Goal: Information Seeking & Learning: Learn about a topic

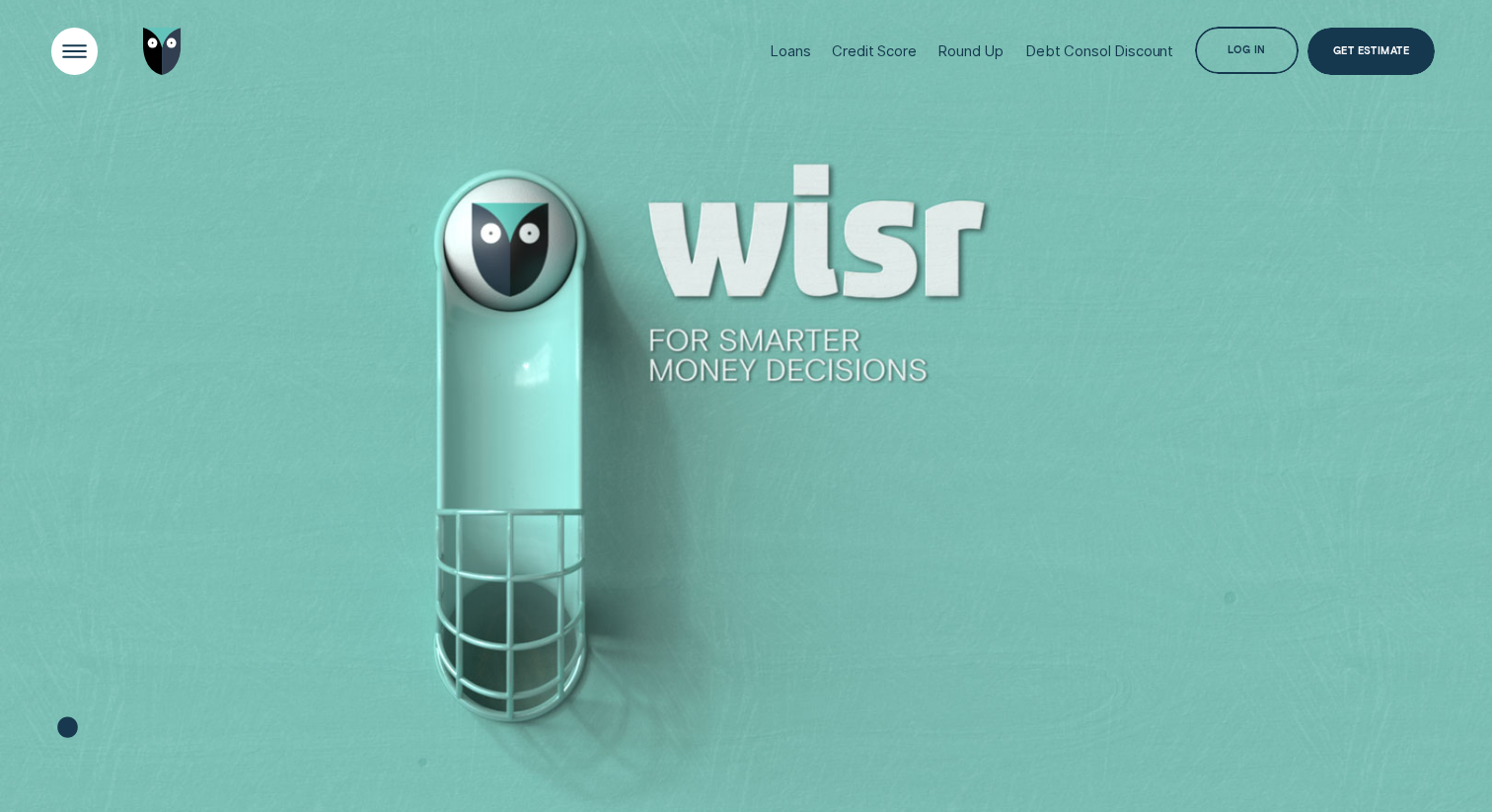
click at [67, 59] on div "Open Menu" at bounding box center [74, 51] width 66 height 66
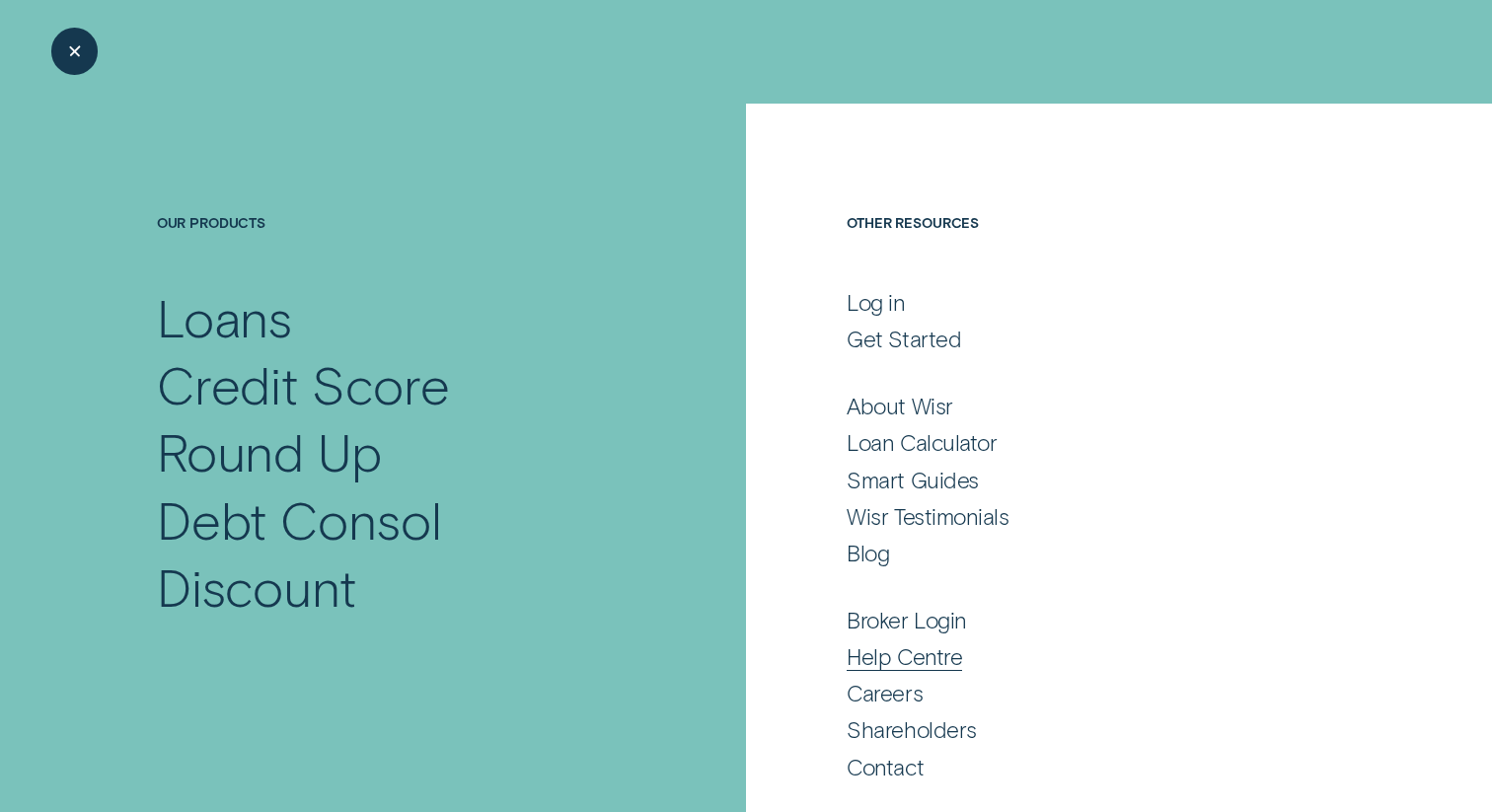
click at [902, 652] on div "Help Centre" at bounding box center [904, 656] width 115 height 28
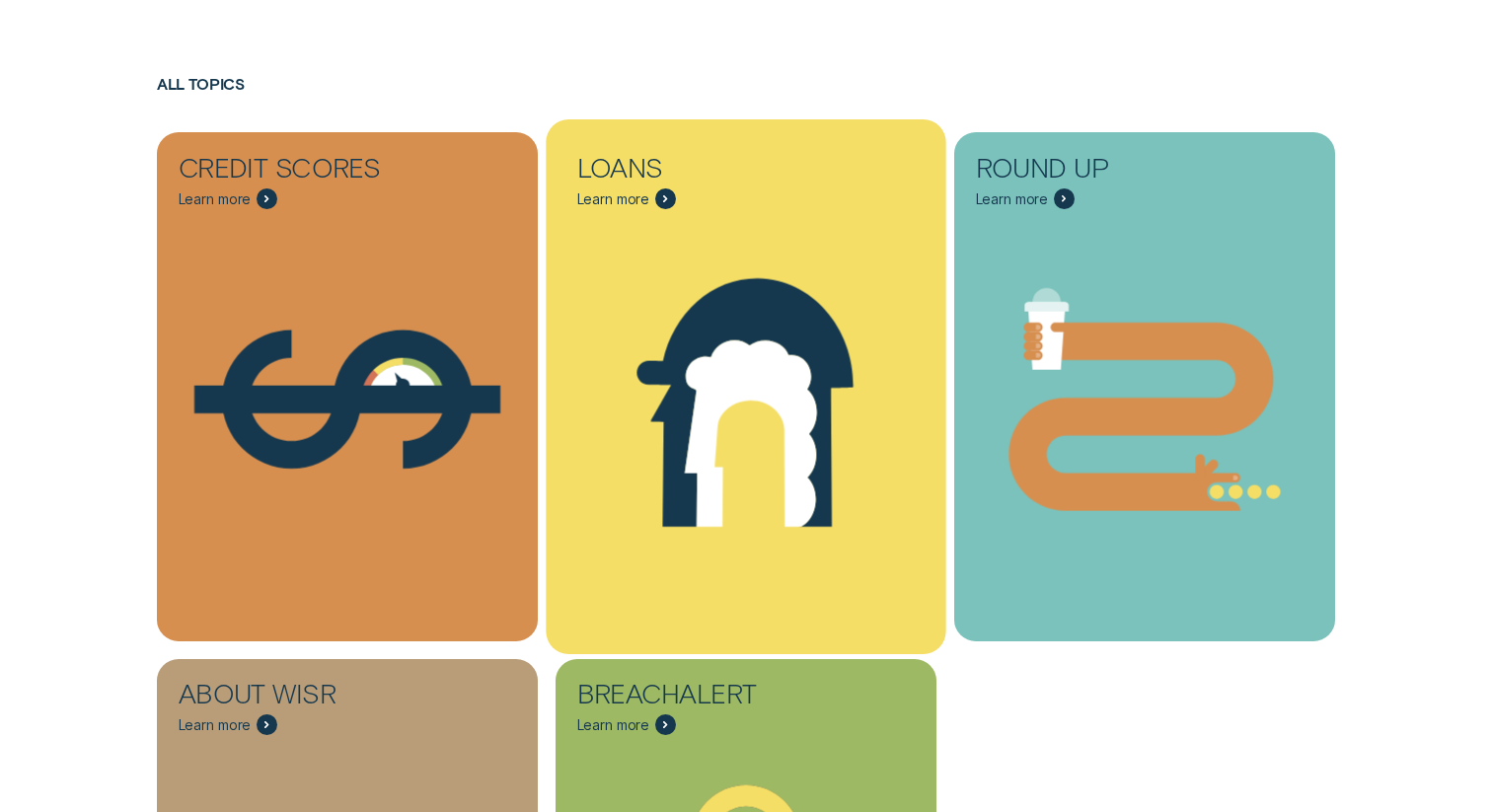
scroll to position [542, 0]
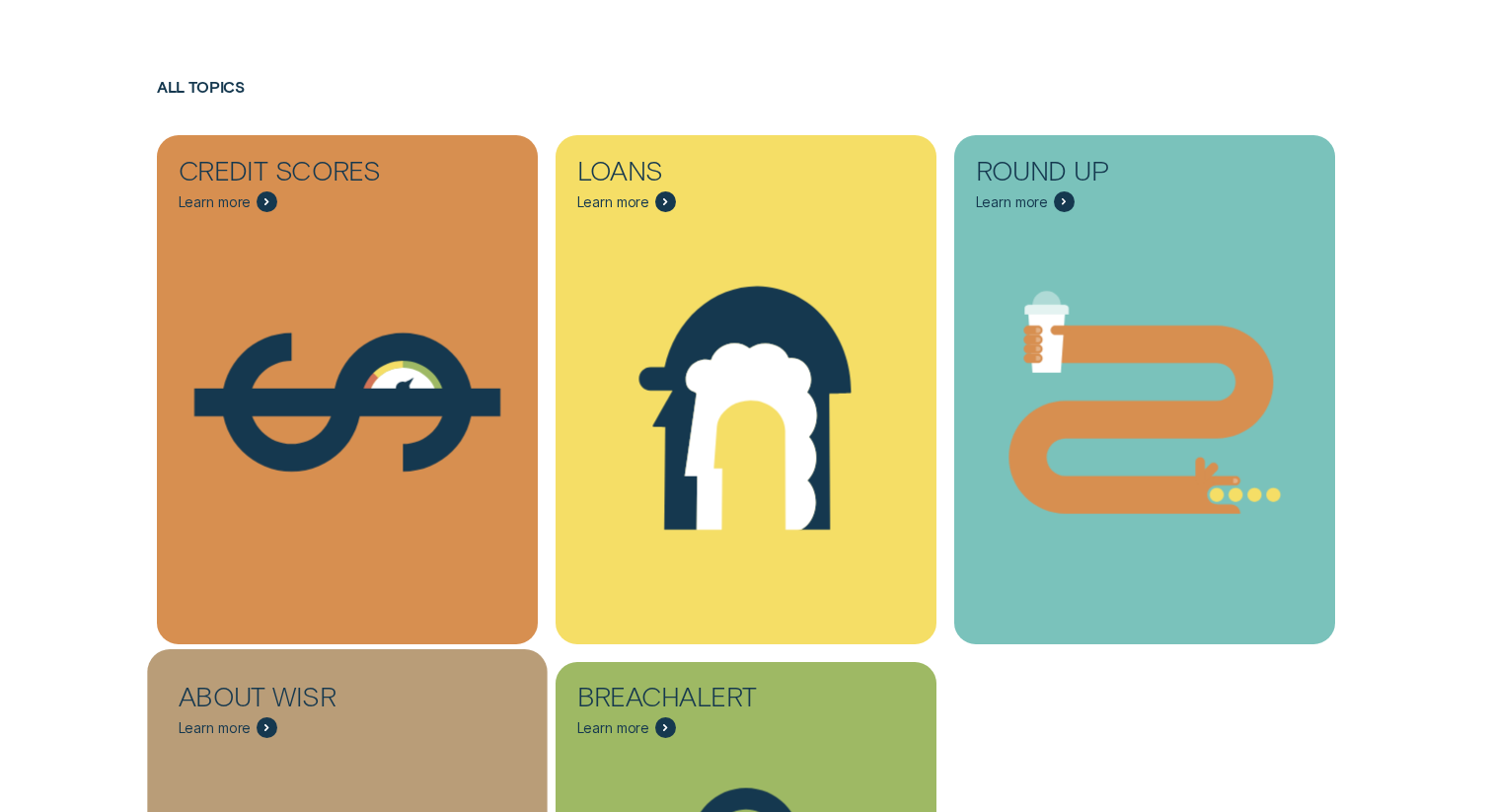
click at [337, 699] on div "About Wisr" at bounding box center [282, 700] width 207 height 35
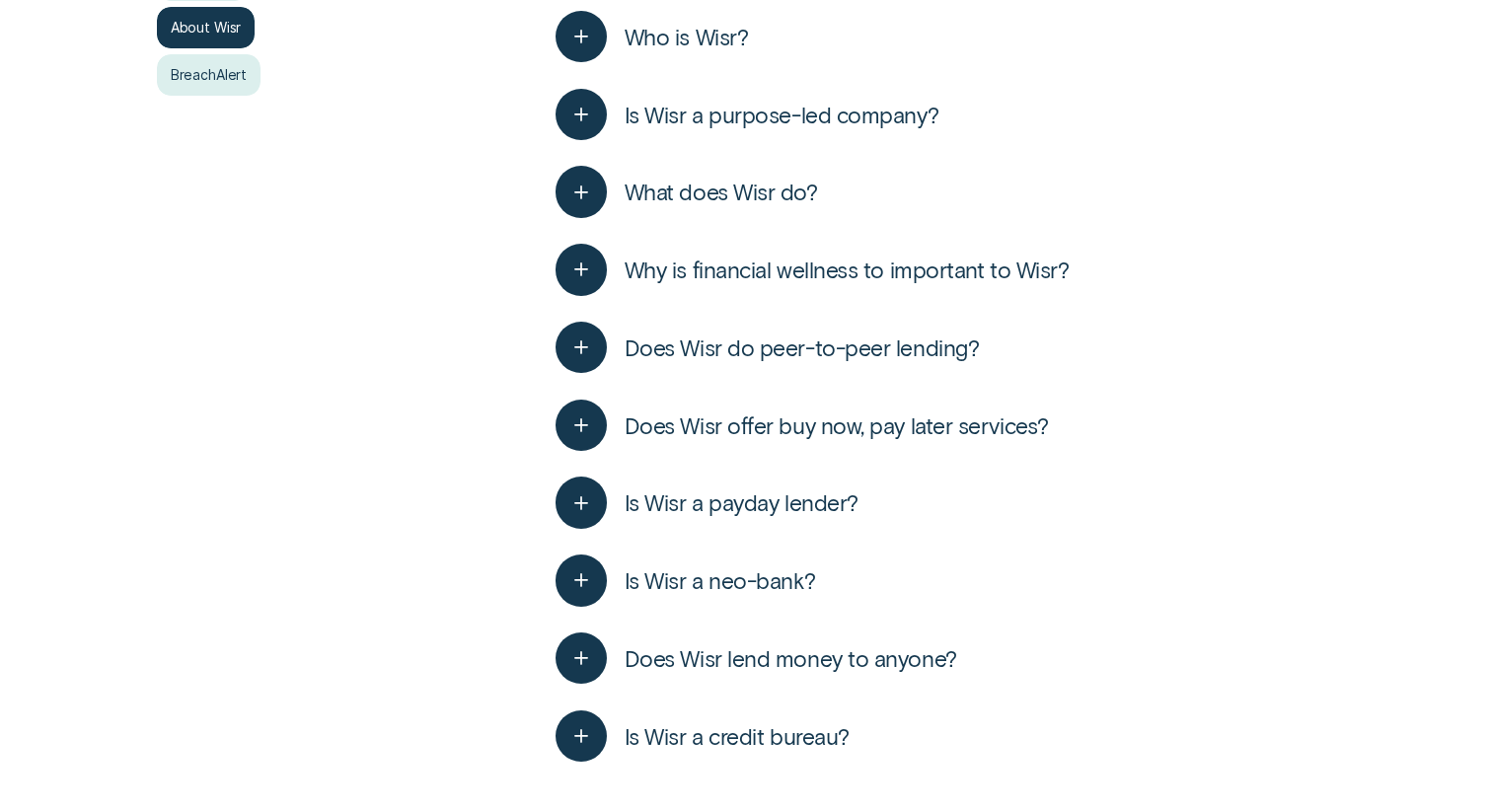
scroll to position [661, 0]
click at [579, 267] on icon "button" at bounding box center [581, 268] width 27 height 31
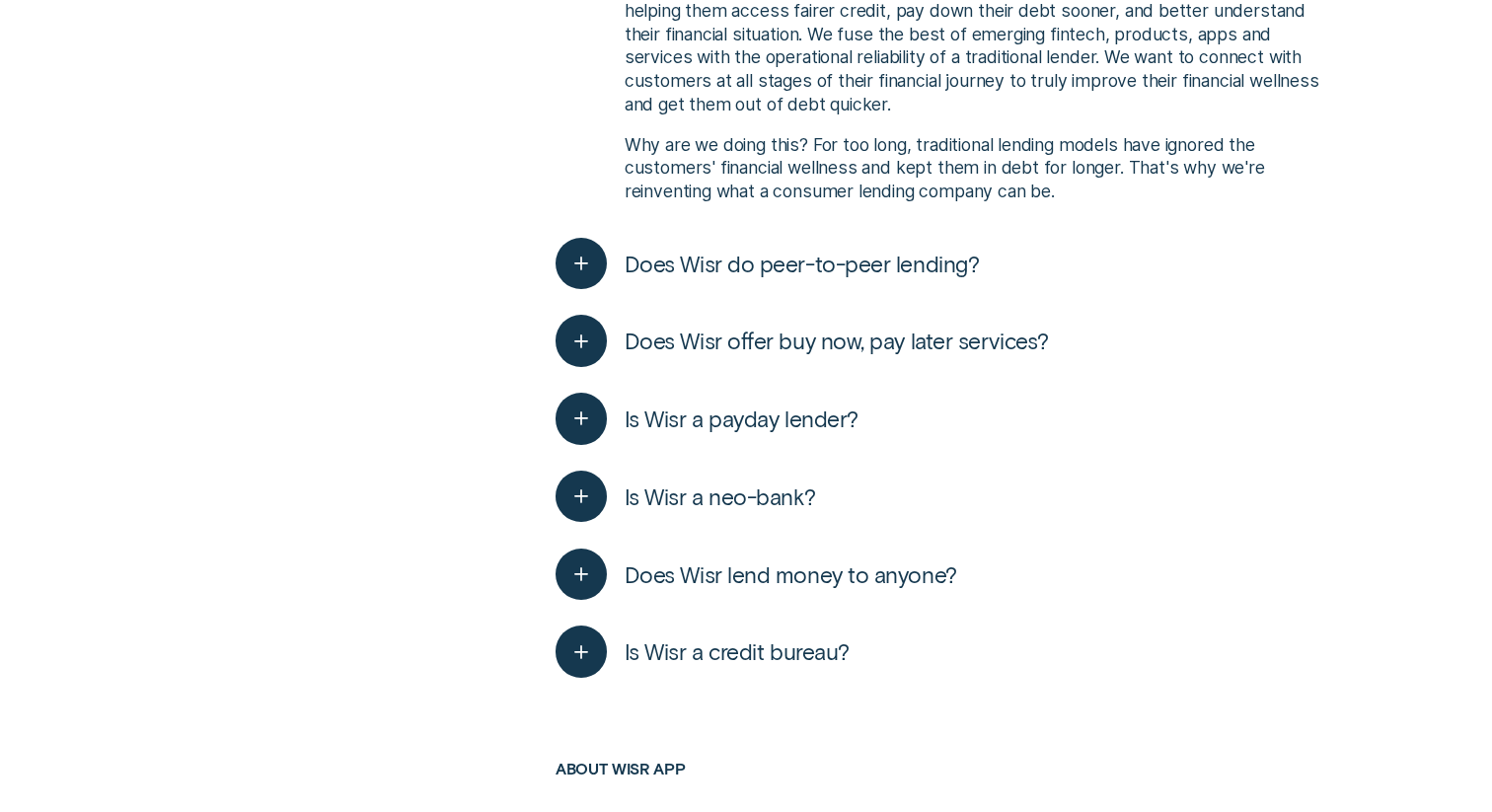
scroll to position [1005, 0]
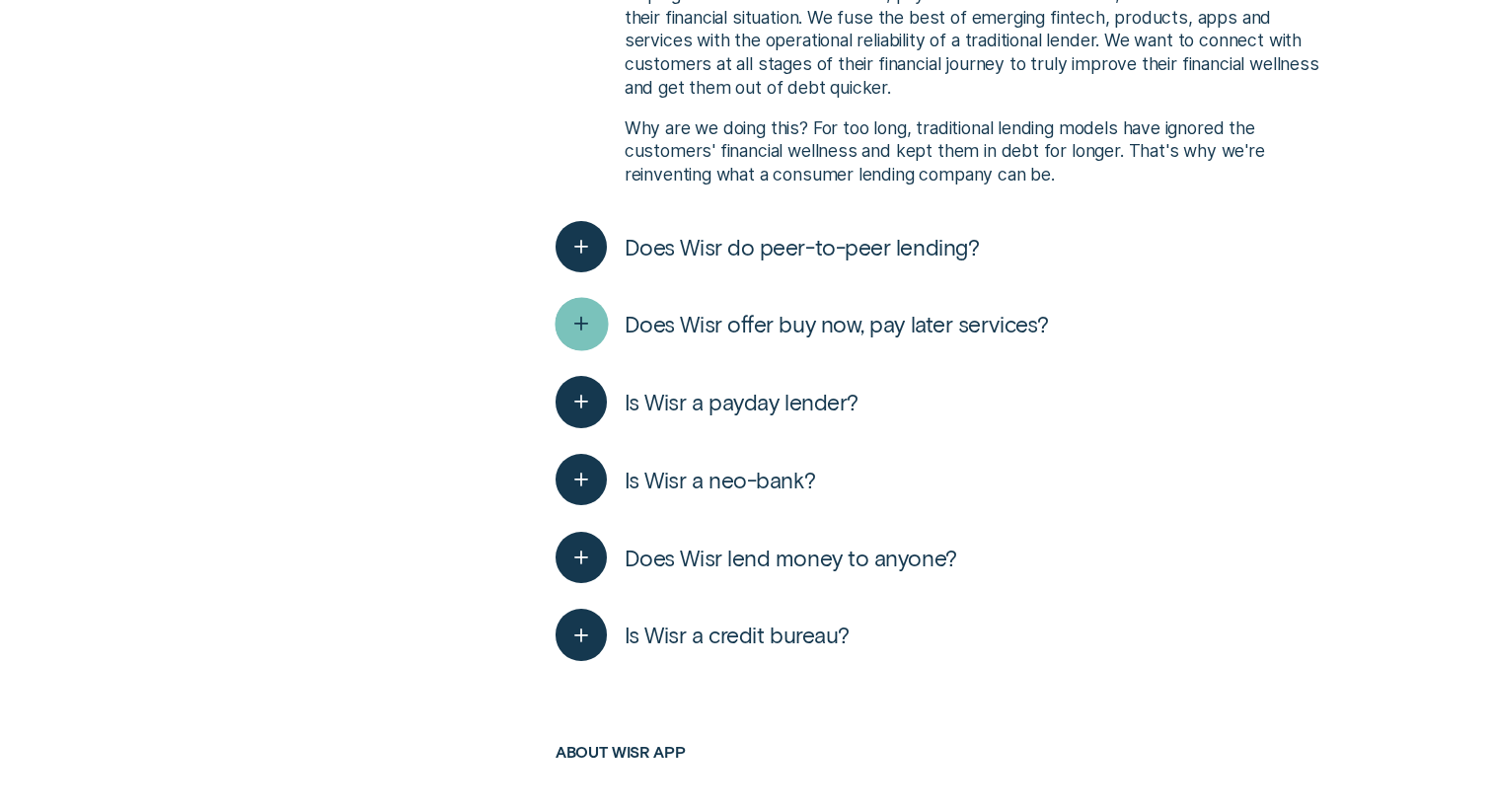
click at [589, 320] on icon "button" at bounding box center [581, 324] width 27 height 31
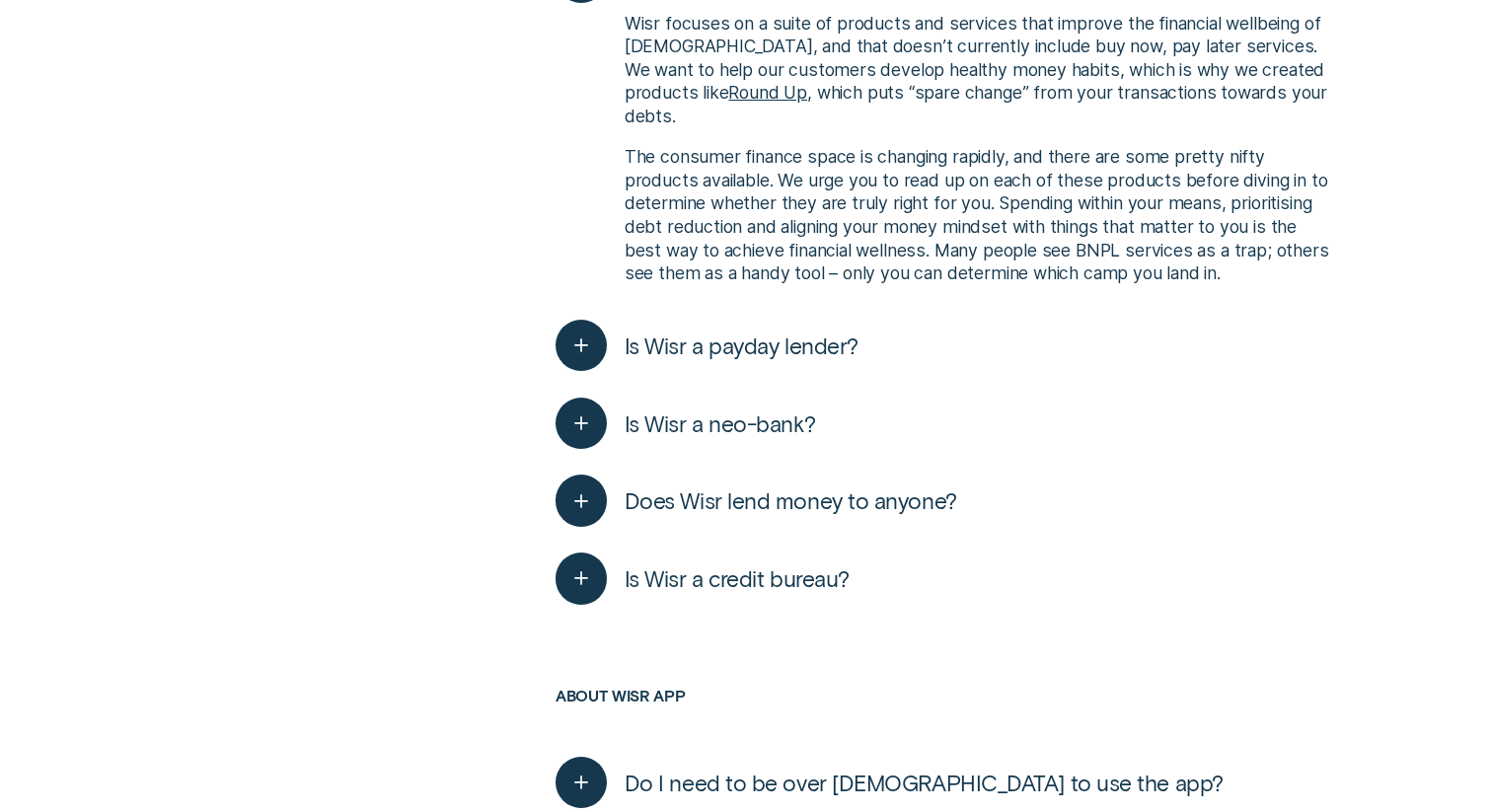
scroll to position [1355, 0]
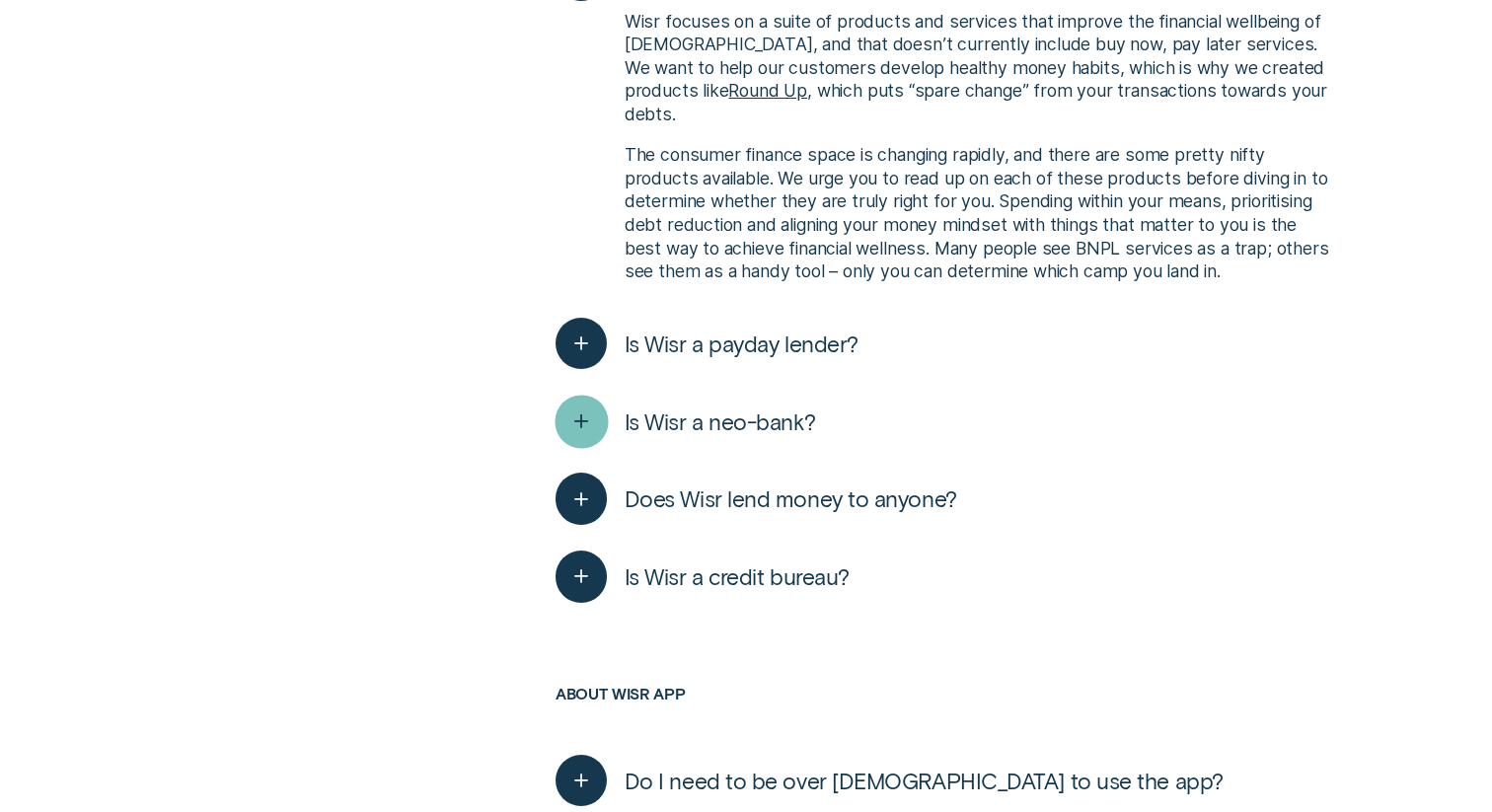
click at [564, 395] on div "button" at bounding box center [581, 421] width 53 height 53
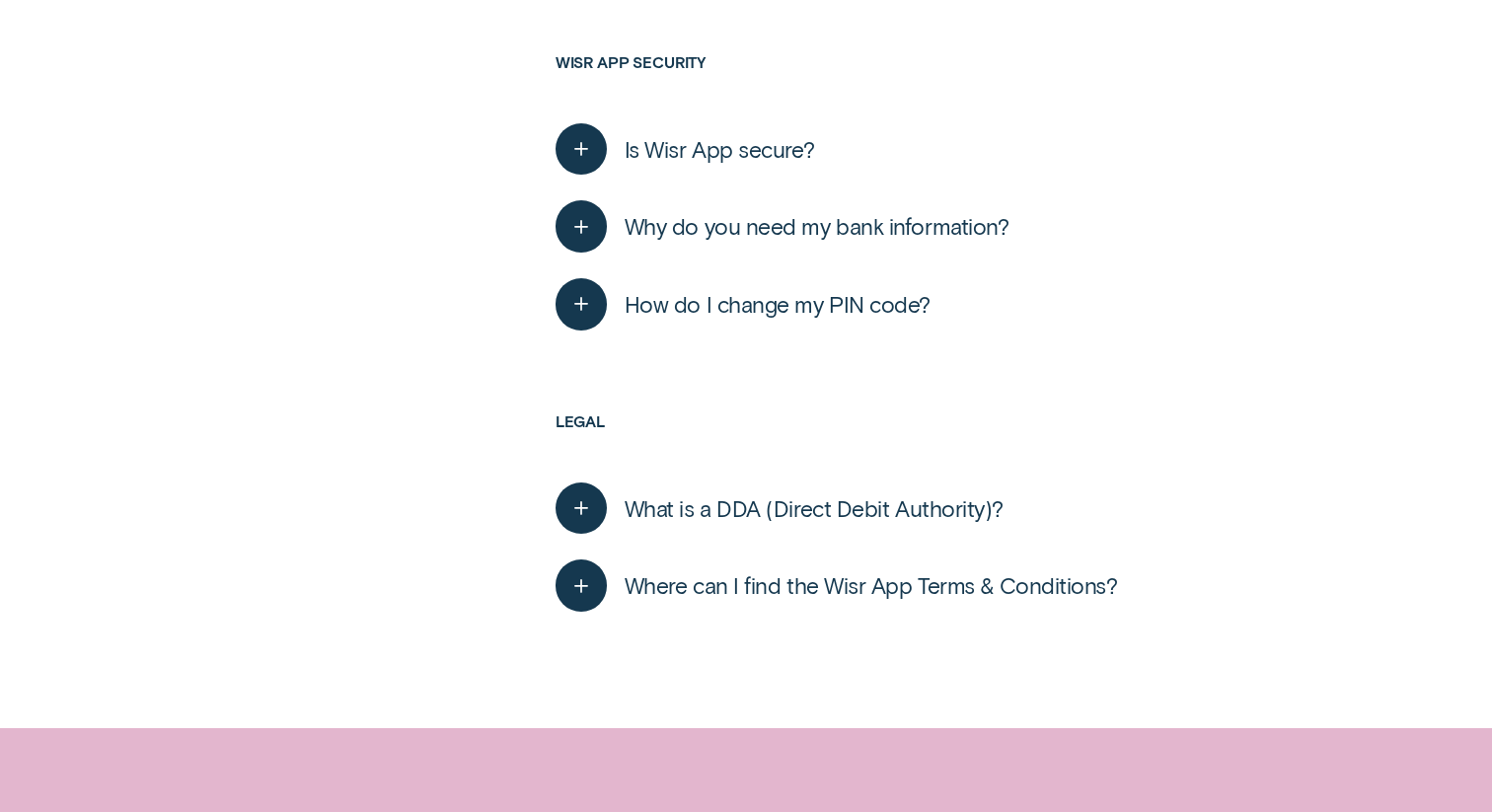
scroll to position [2667, 0]
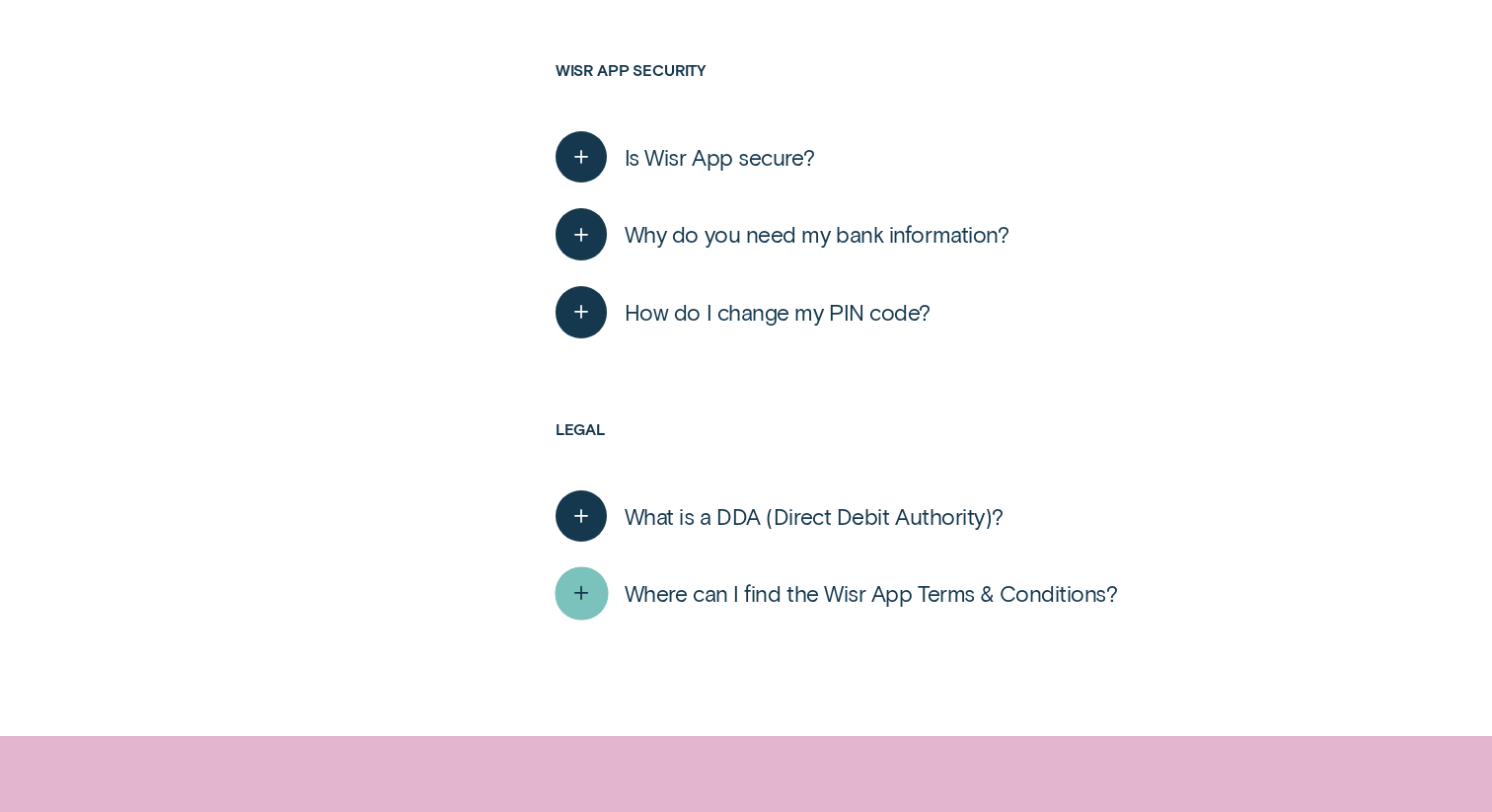
click at [579, 578] on icon "button" at bounding box center [581, 593] width 27 height 31
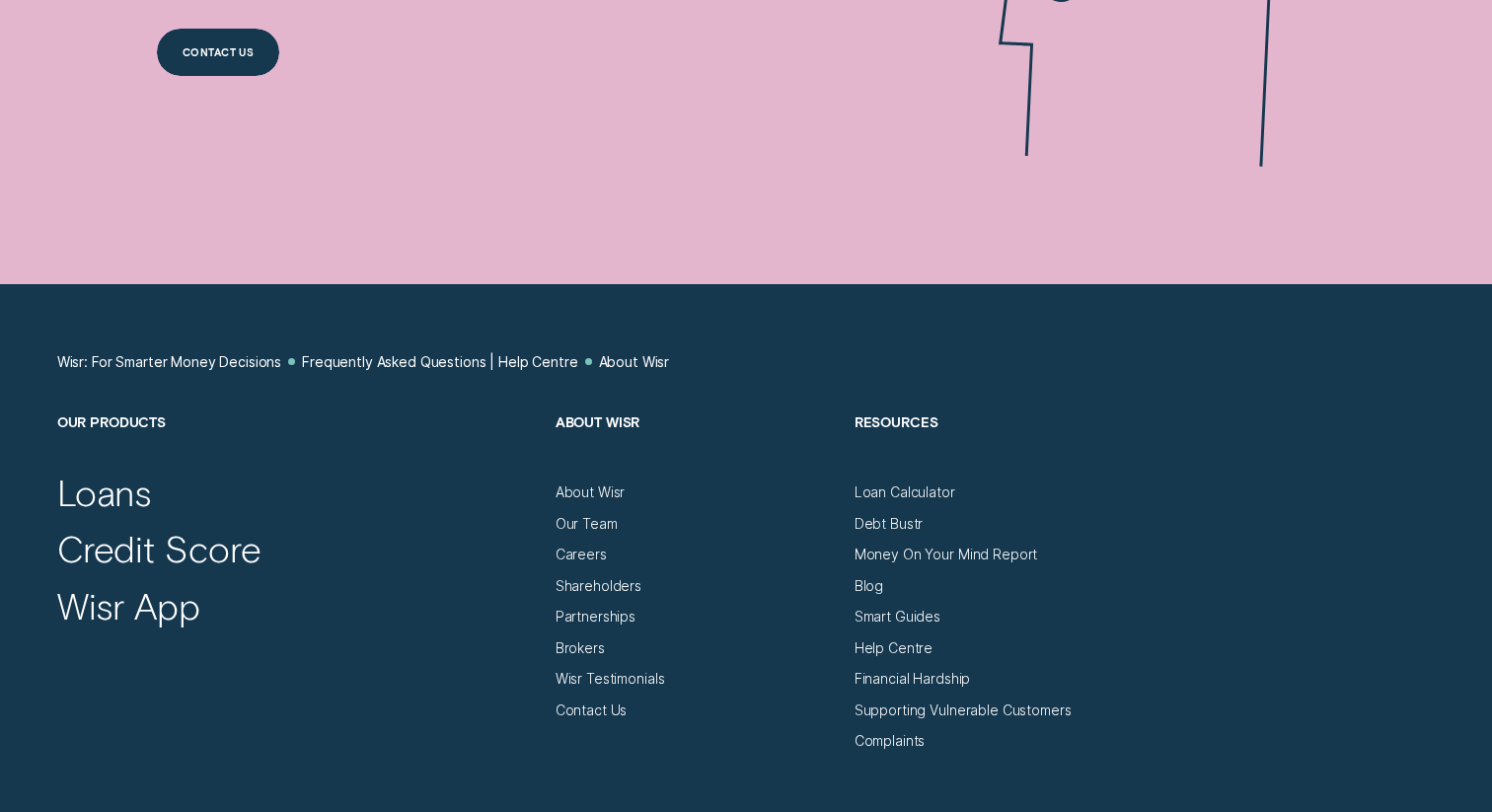
scroll to position [3810, 0]
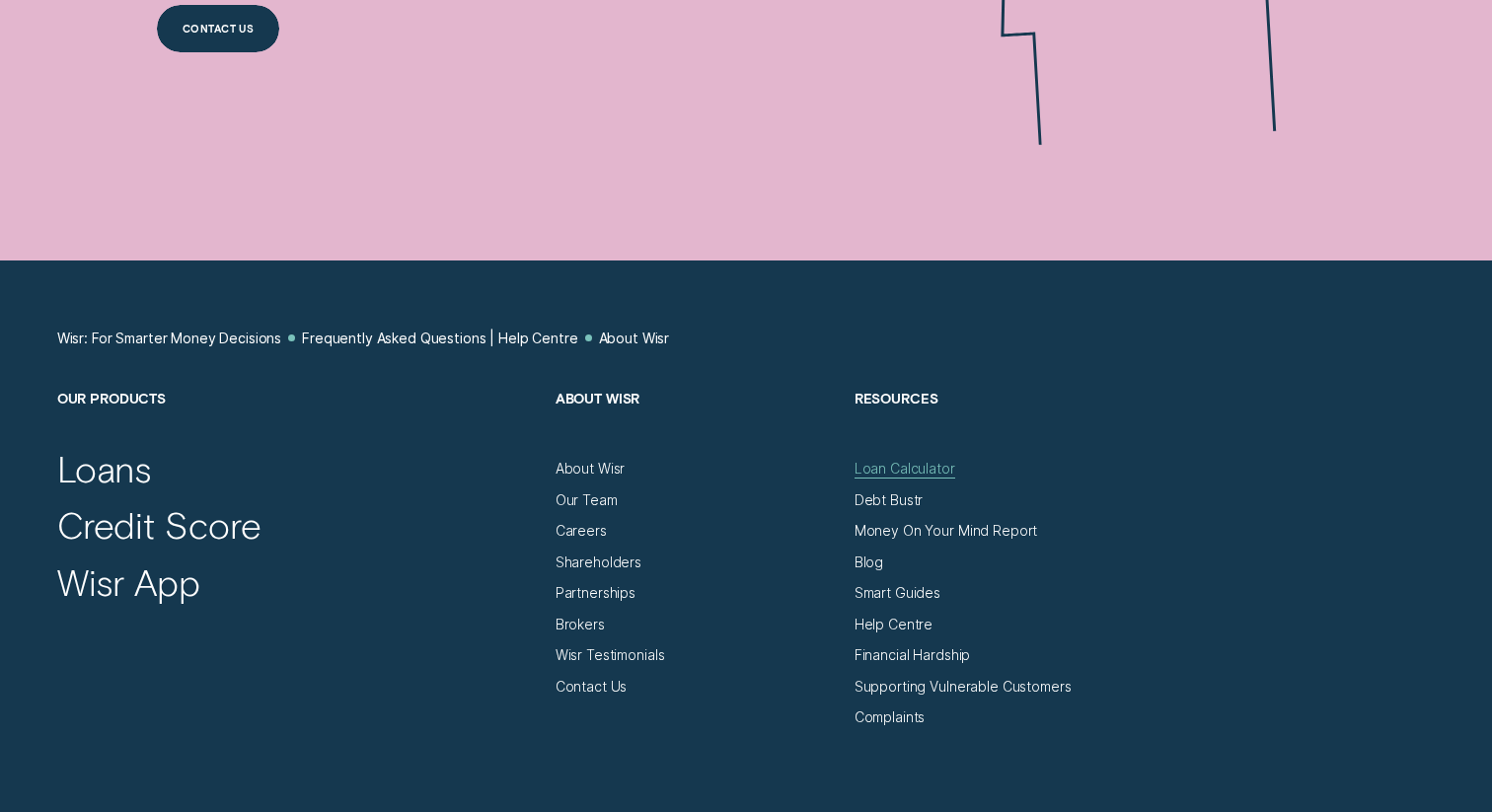
click at [917, 460] on div "Loan Calculator" at bounding box center [905, 469] width 101 height 18
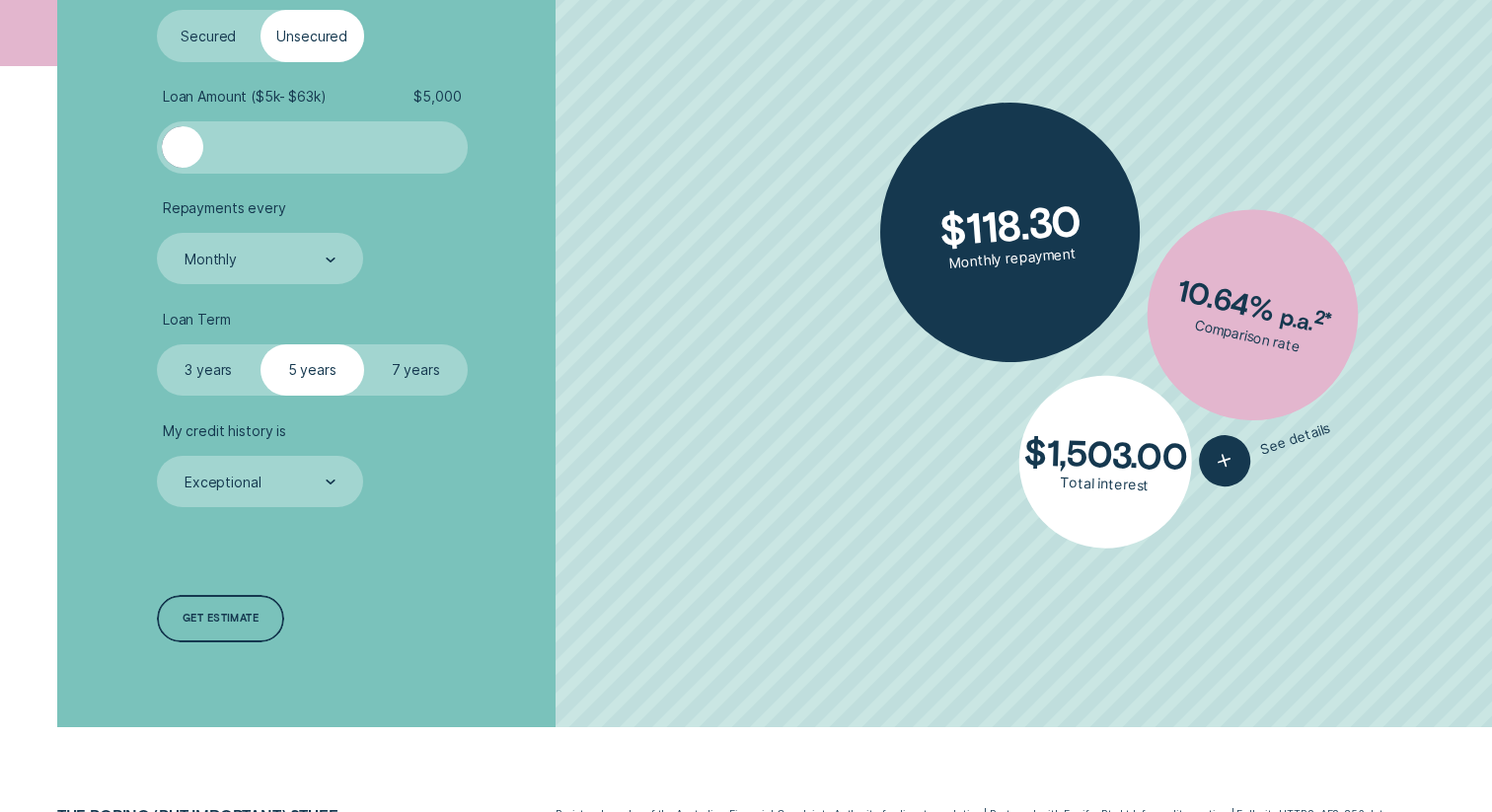
scroll to position [626, 0]
